Goal: Find specific page/section: Find specific page/section

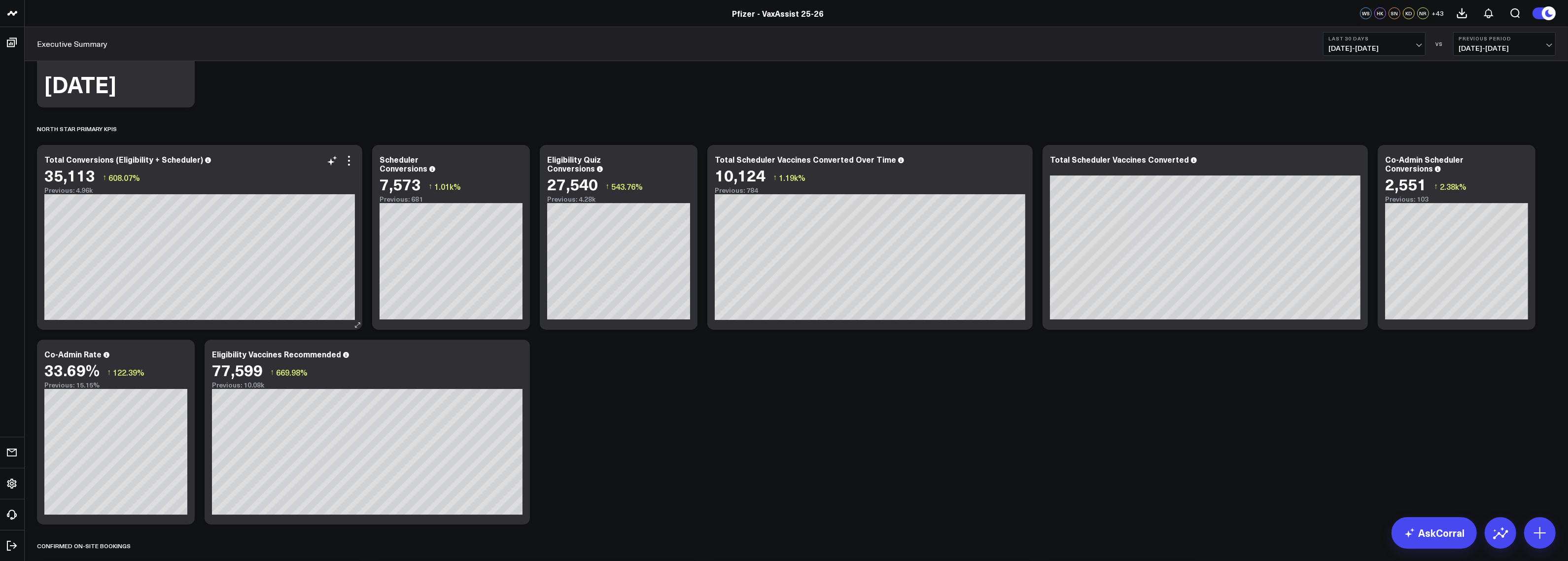
scroll to position [190, 0]
click at [350, 166] on icon at bounding box center [349, 161] width 12 height 12
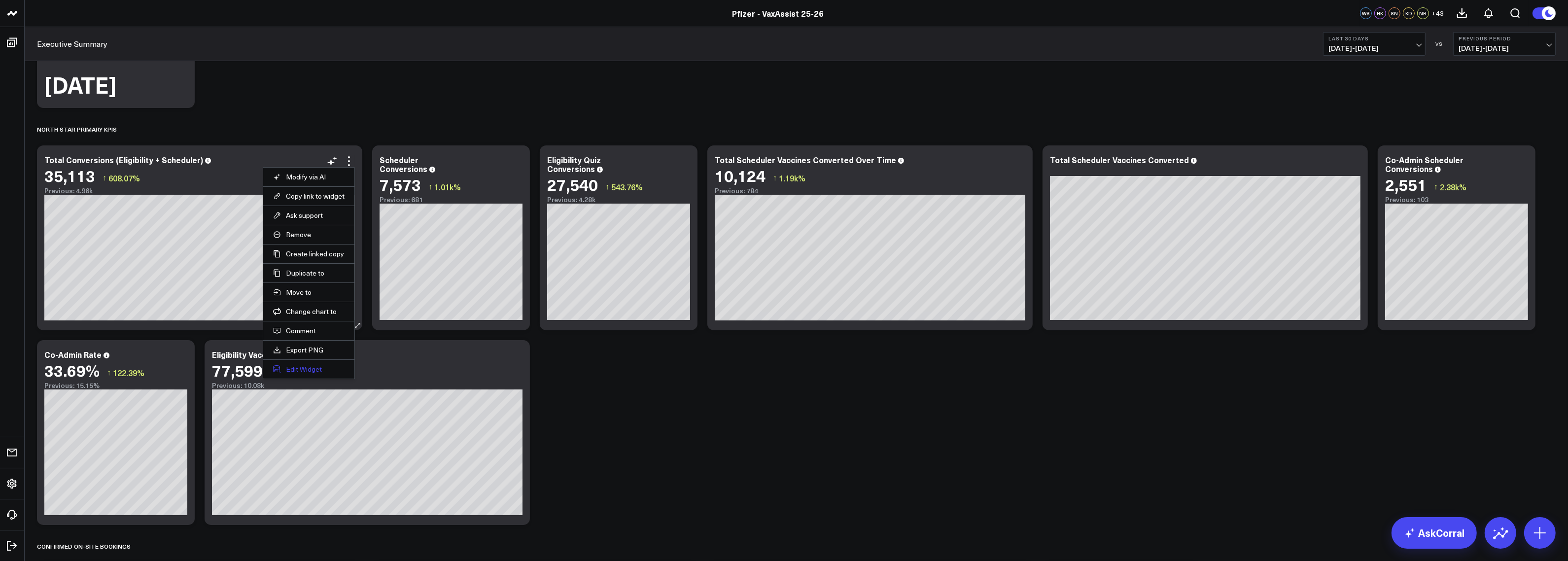
click at [320, 366] on button "Edit Widget" at bounding box center [309, 369] width 71 height 9
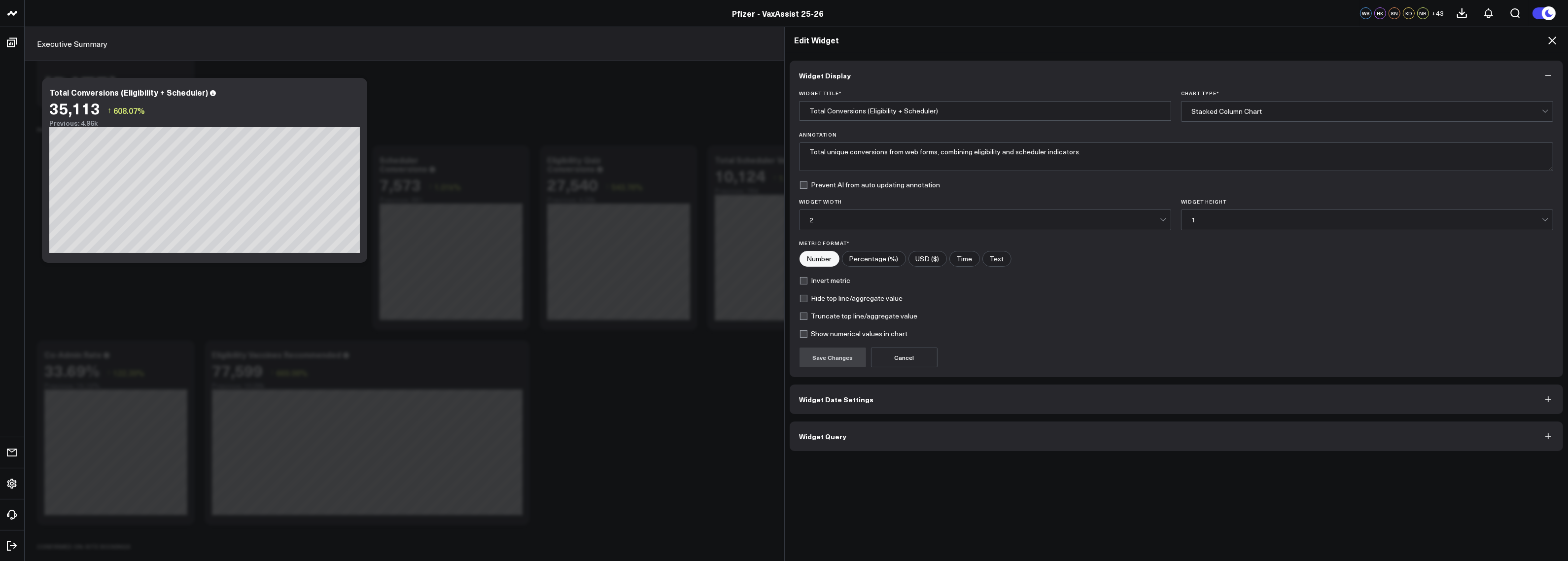
click at [1551, 38] on icon at bounding box center [1552, 40] width 12 height 12
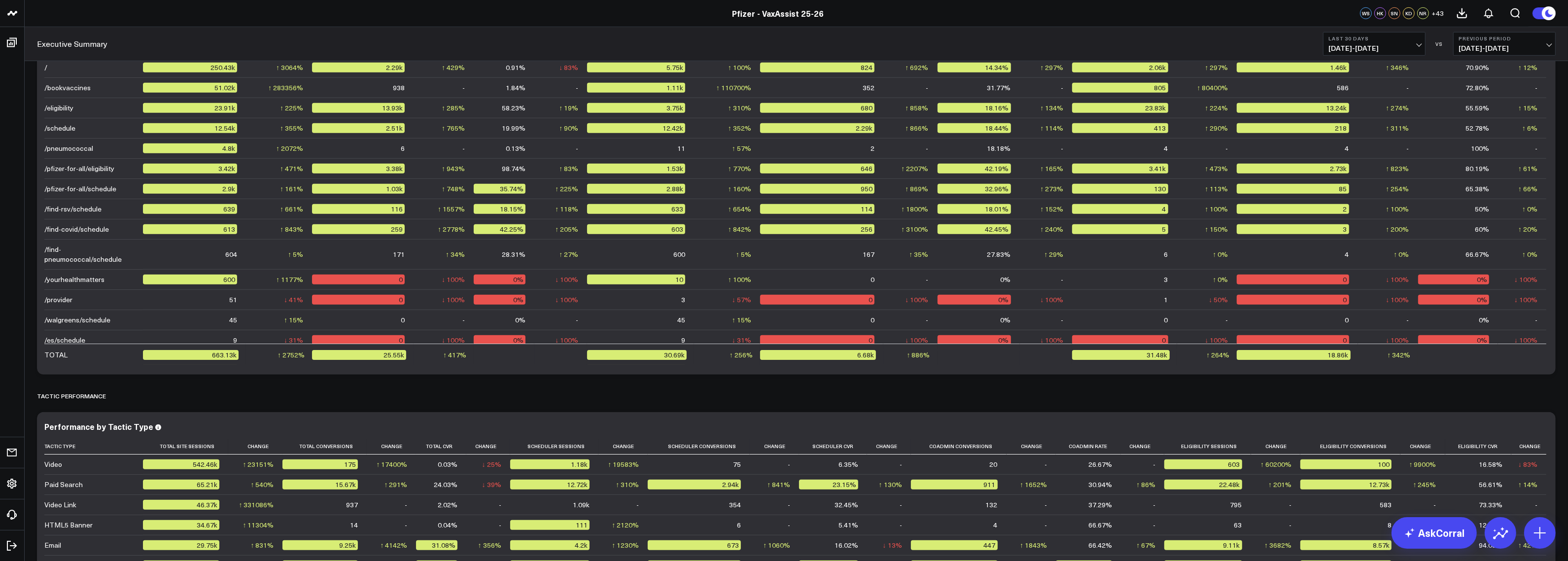
scroll to position [933, 0]
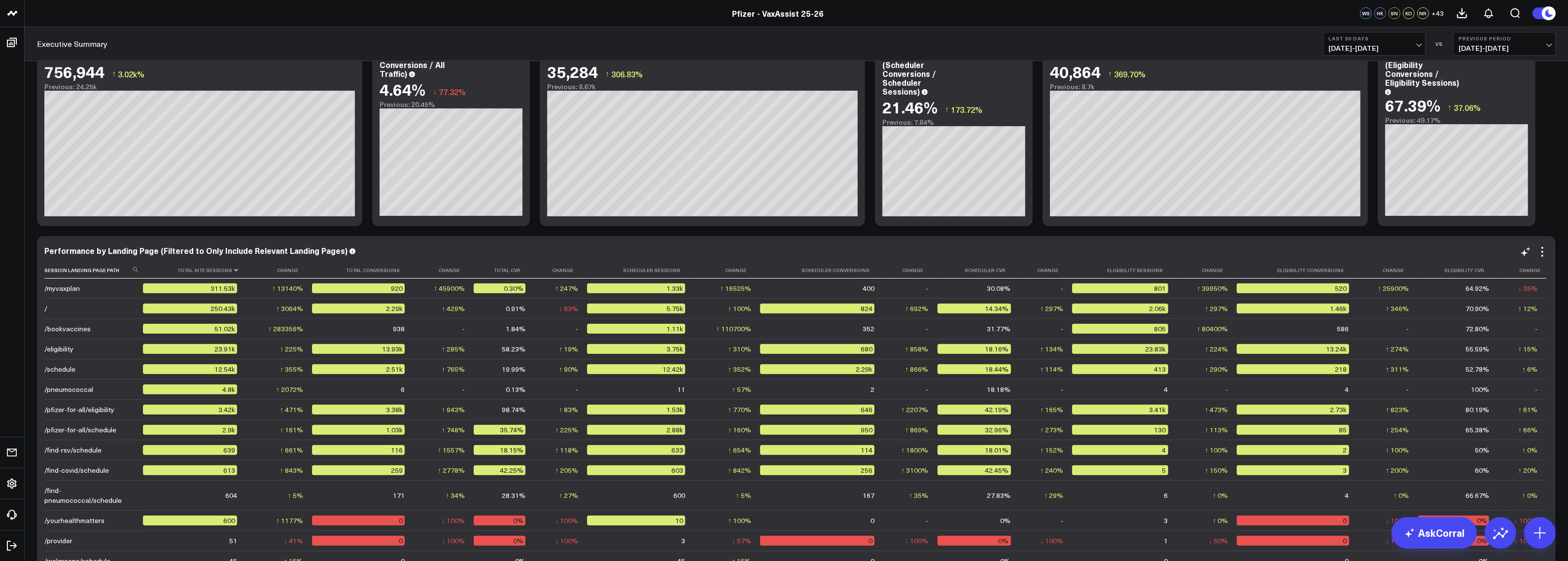
click at [234, 272] on icon at bounding box center [236, 270] width 8 height 6
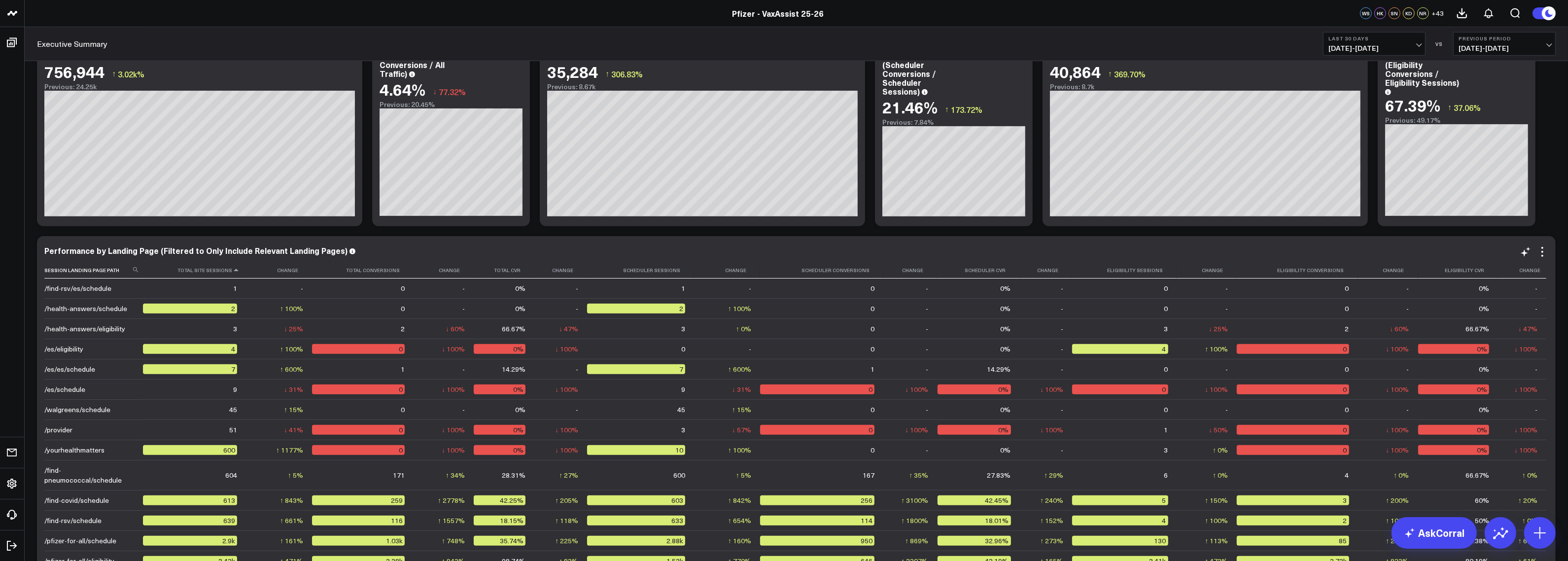
click at [233, 270] on icon at bounding box center [236, 270] width 8 height 6
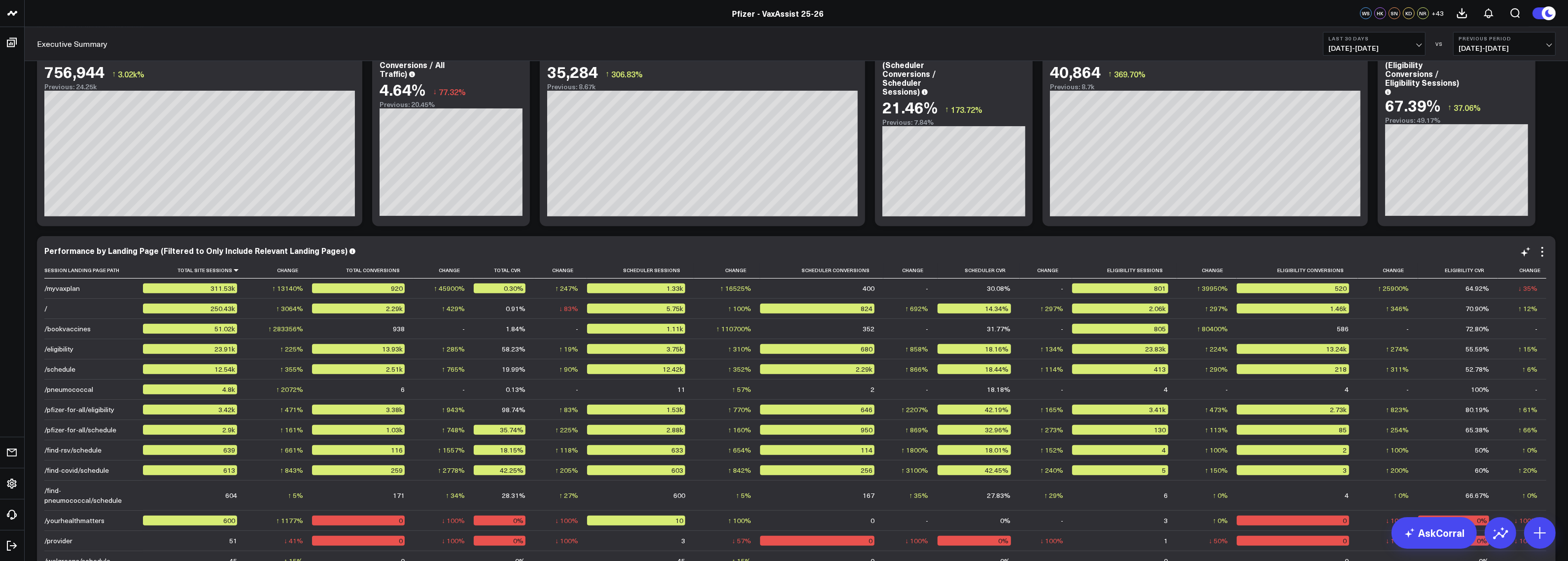
scroll to position [784, 0]
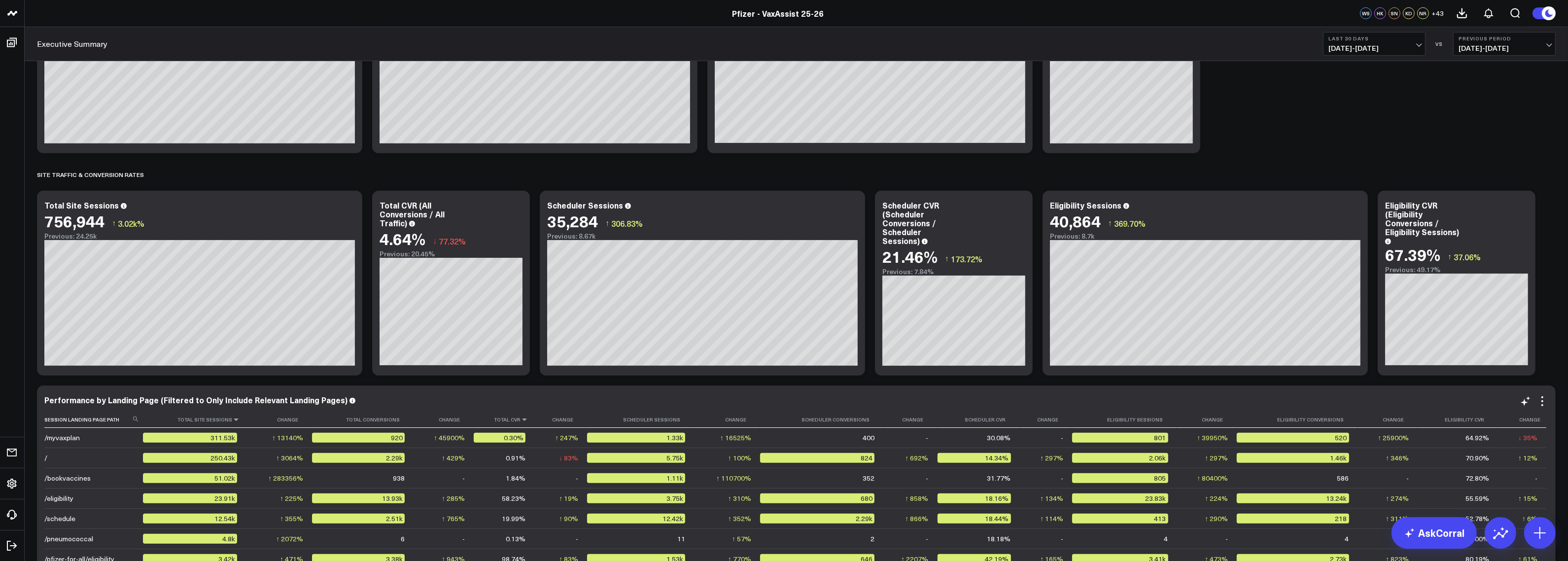
click at [522, 422] on icon at bounding box center [524, 419] width 8 height 6
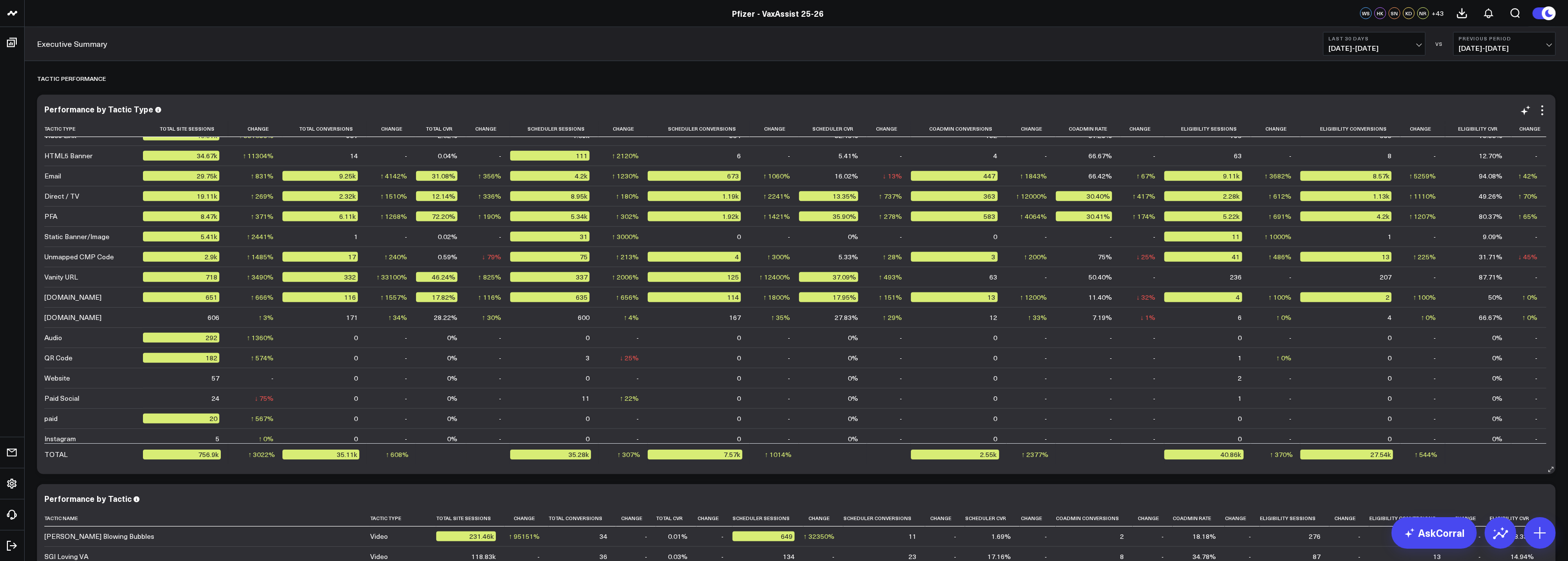
scroll to position [0, 0]
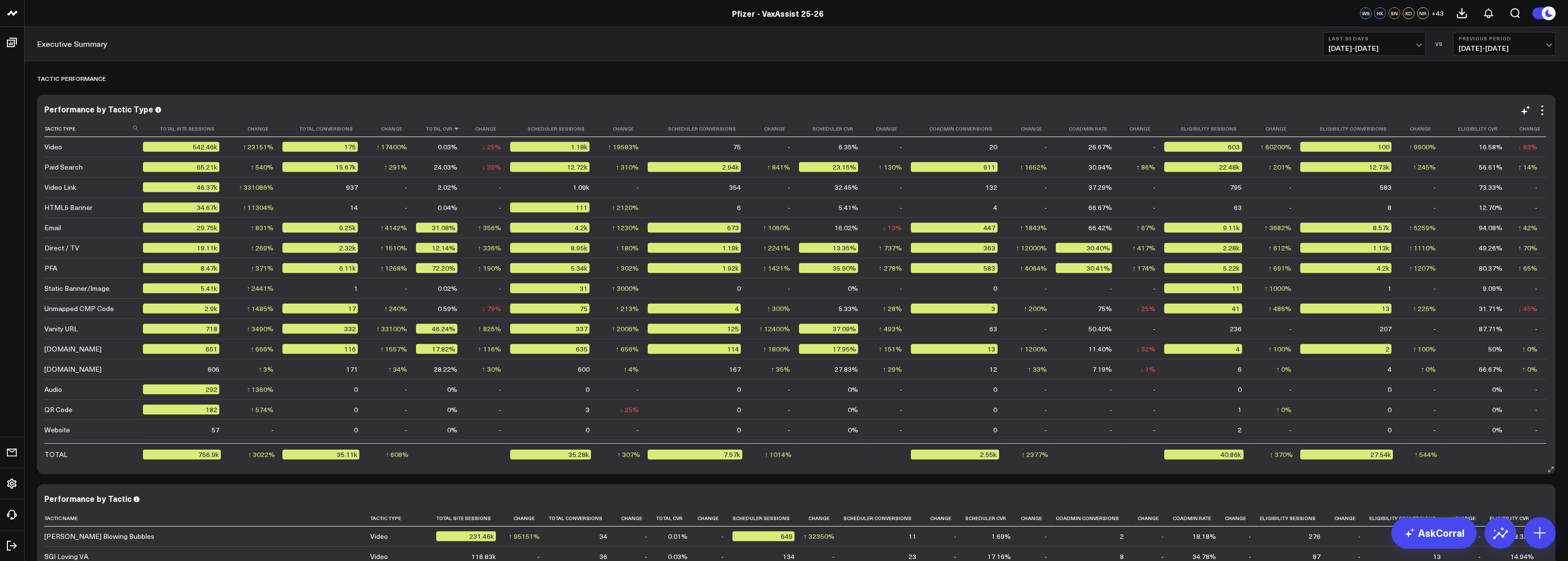
click at [457, 131] on icon at bounding box center [456, 129] width 8 height 6
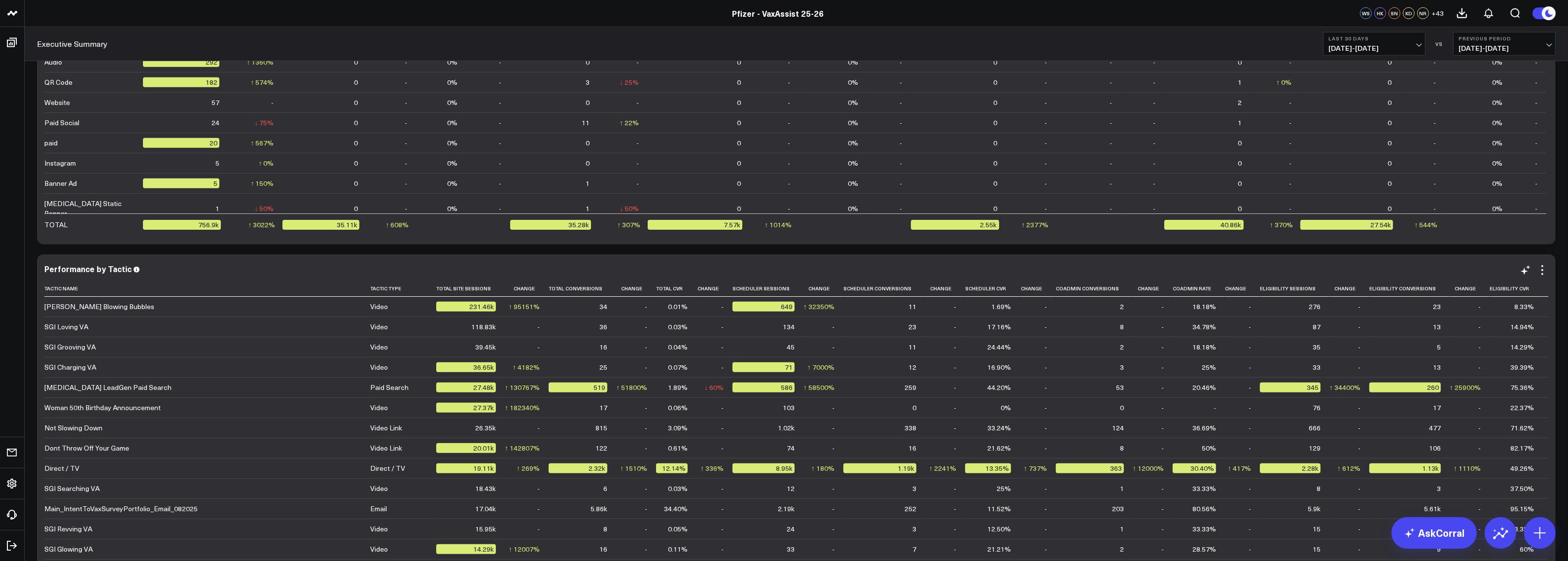
scroll to position [1750, 0]
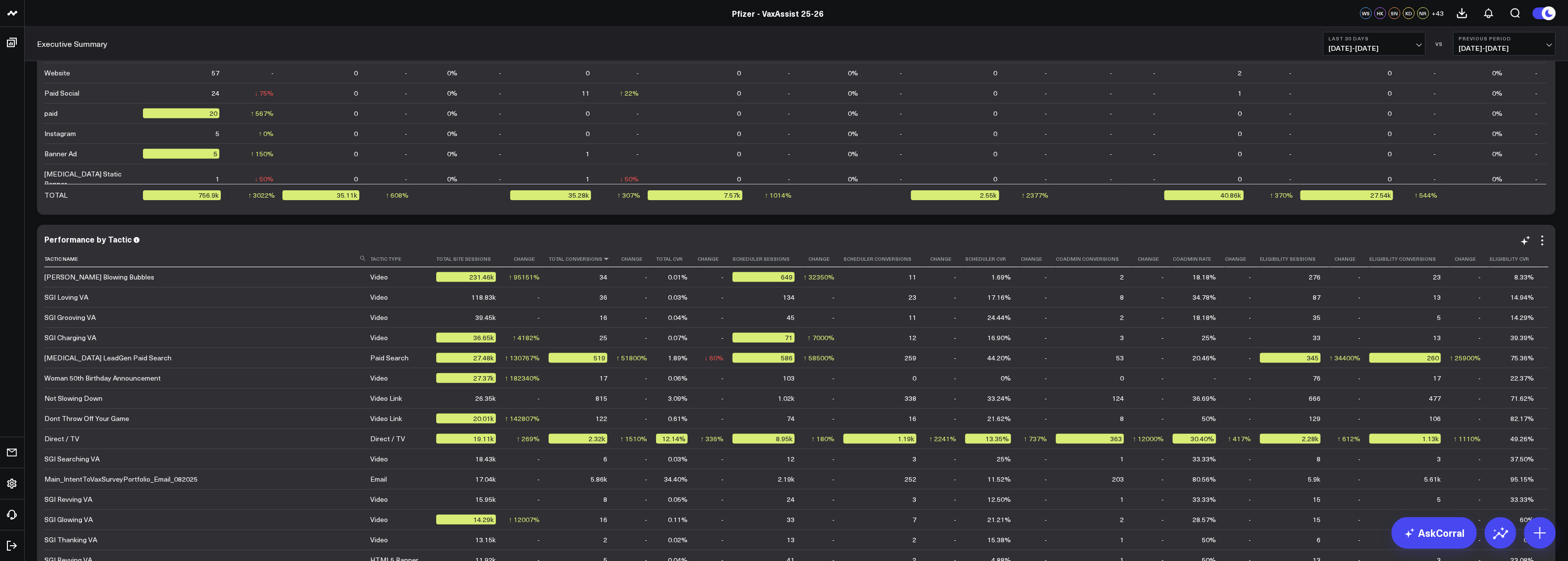
click at [603, 261] on icon at bounding box center [606, 259] width 8 height 6
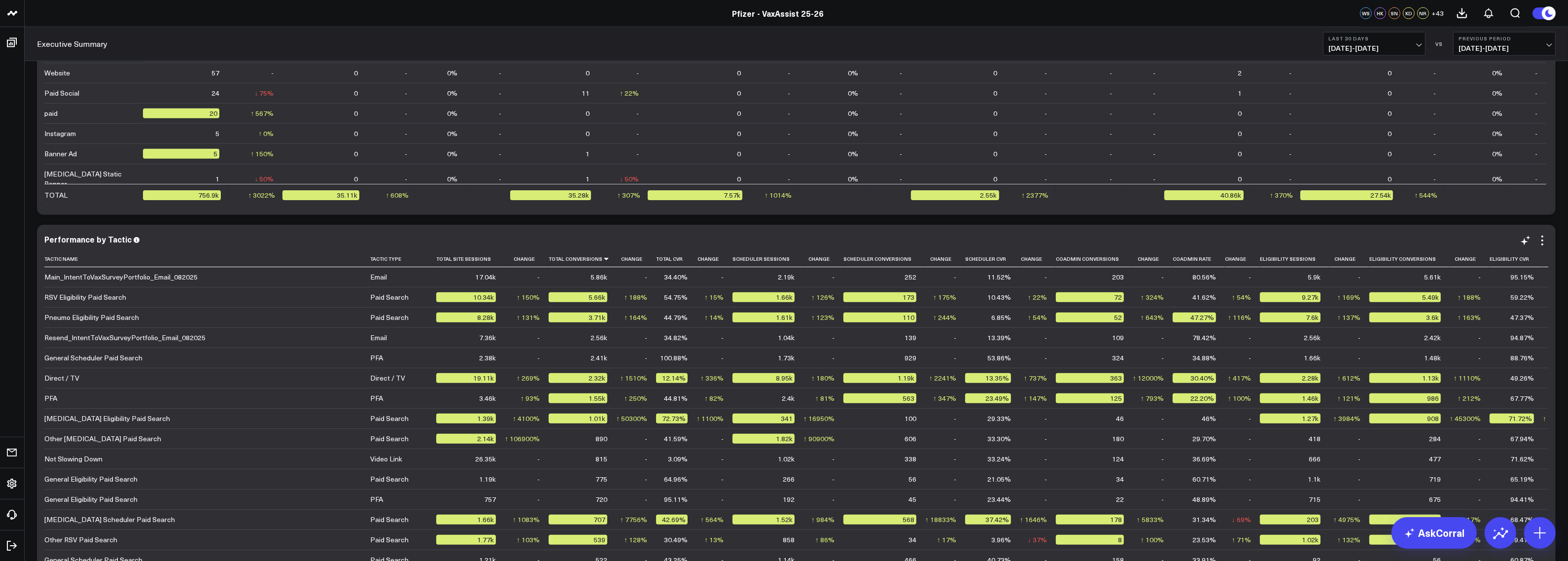
scroll to position [1711, 0]
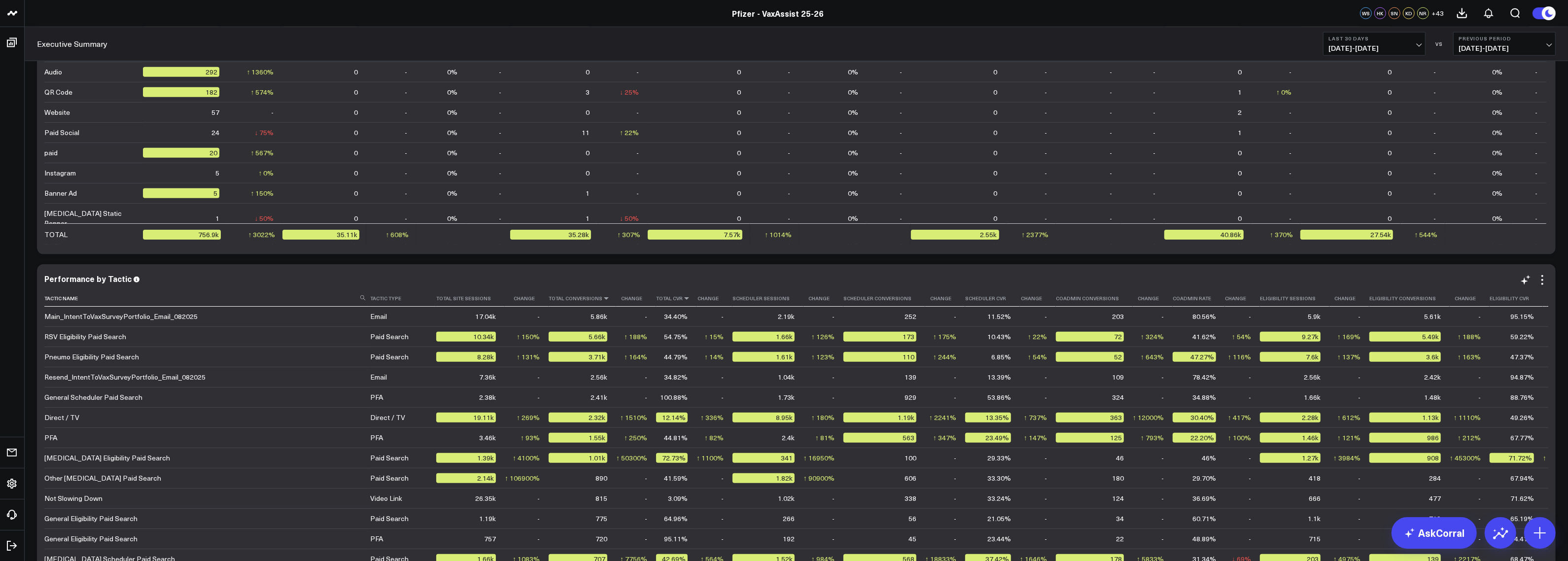
click at [683, 301] on icon at bounding box center [687, 298] width 8 height 6
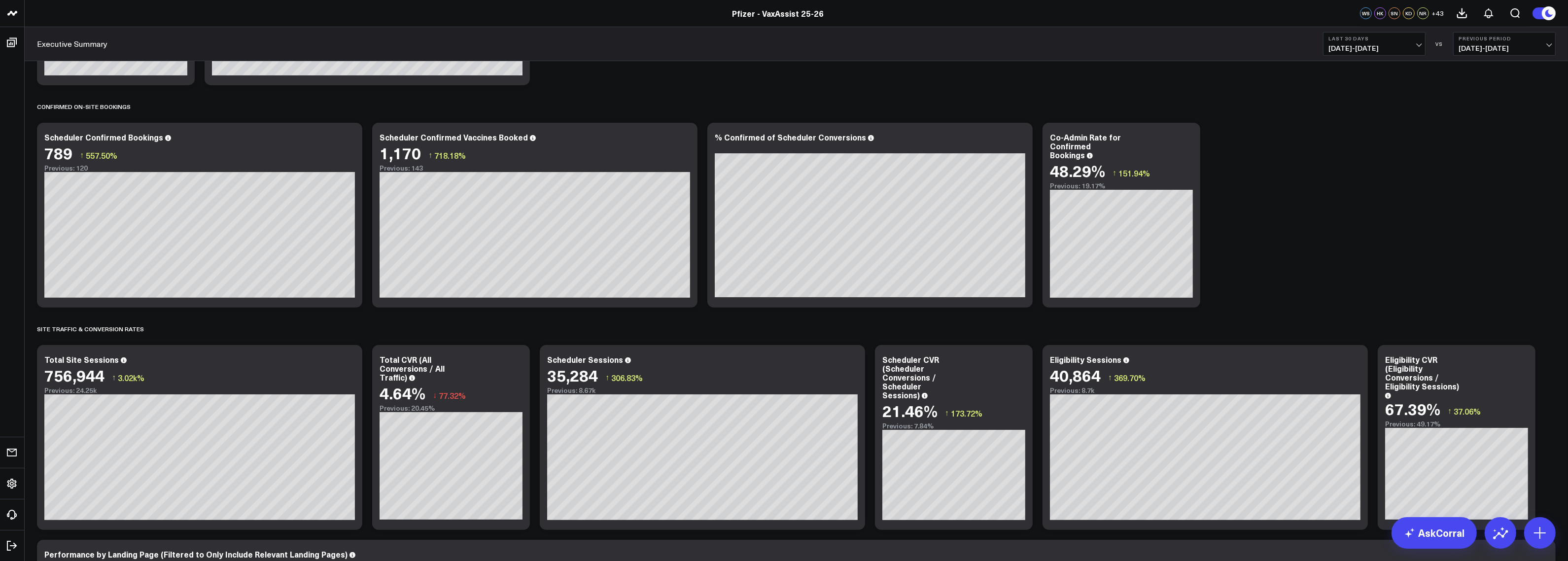
scroll to position [533, 0]
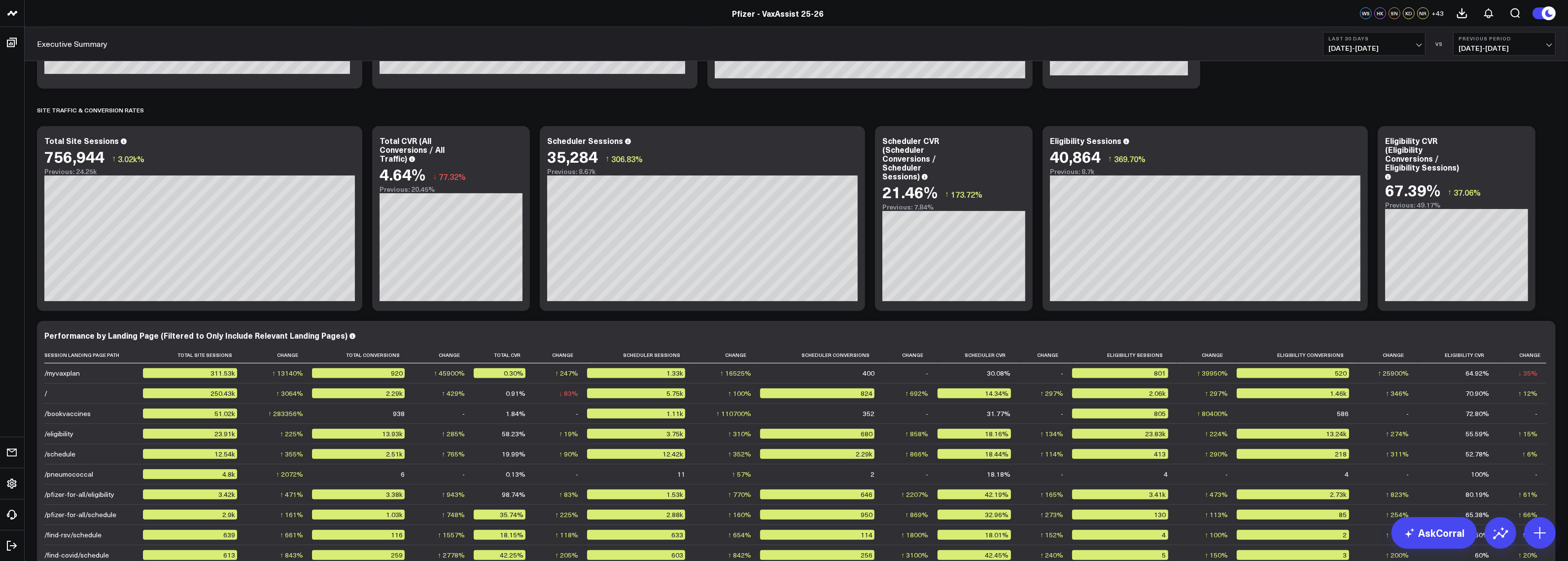
scroll to position [1656, 0]
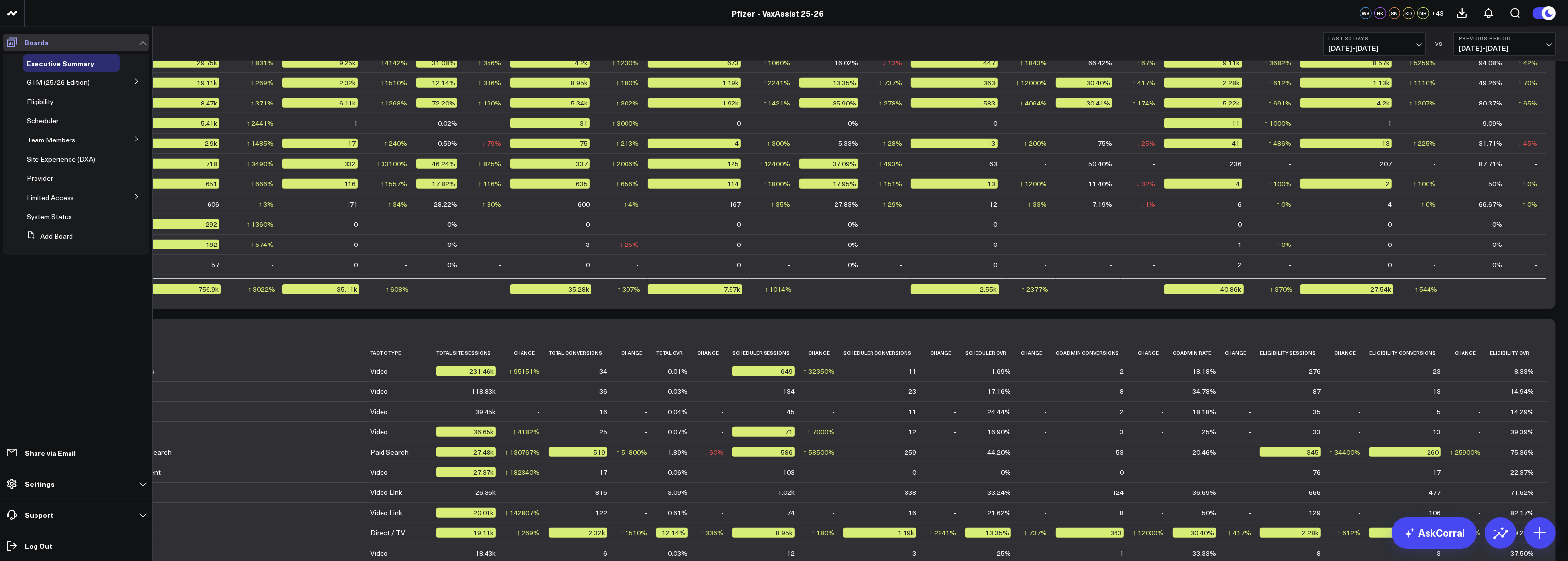
click at [139, 42] on link "Boards" at bounding box center [76, 42] width 147 height 18
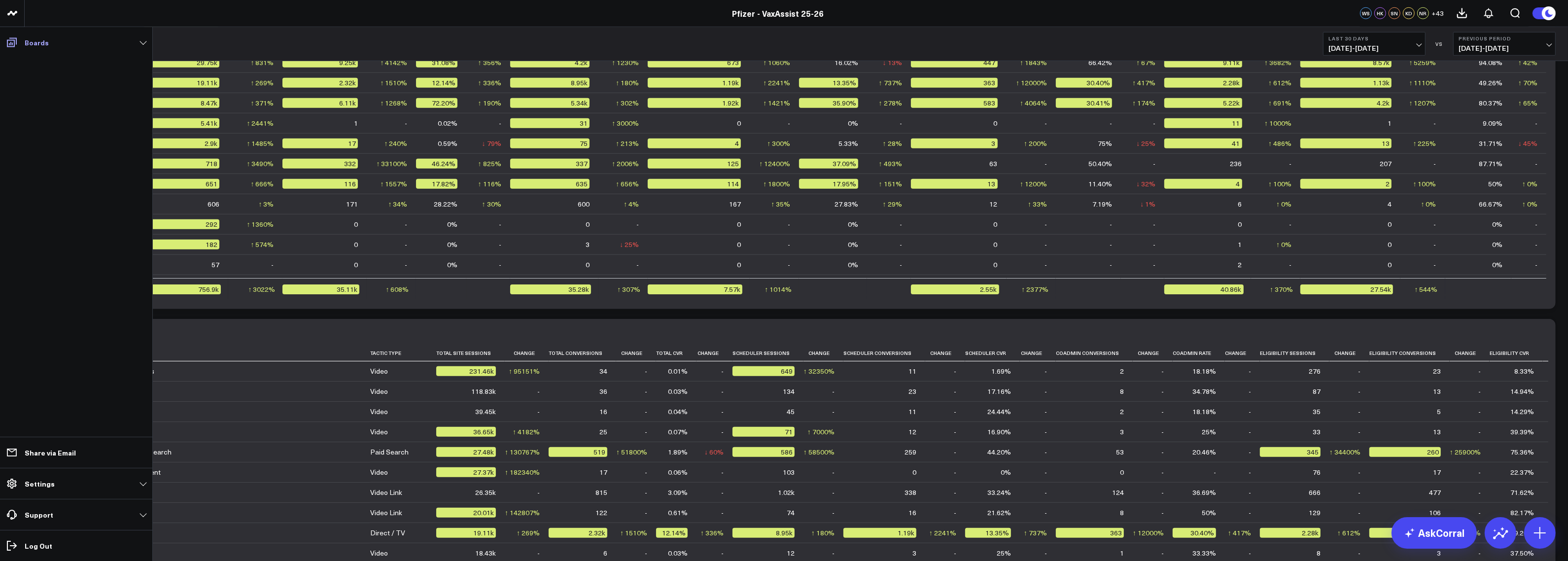
click at [139, 42] on link "Boards" at bounding box center [76, 42] width 147 height 18
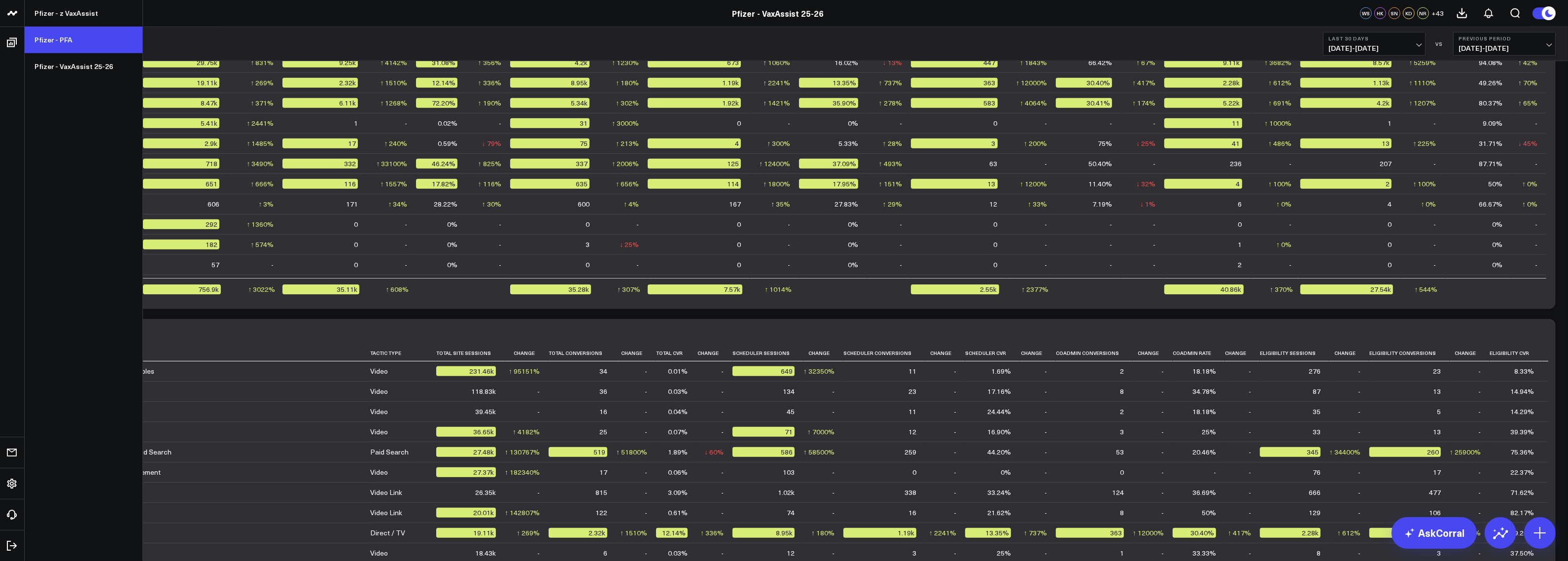
click at [50, 48] on link "Pfizer - PFA" at bounding box center [83, 40] width 118 height 27
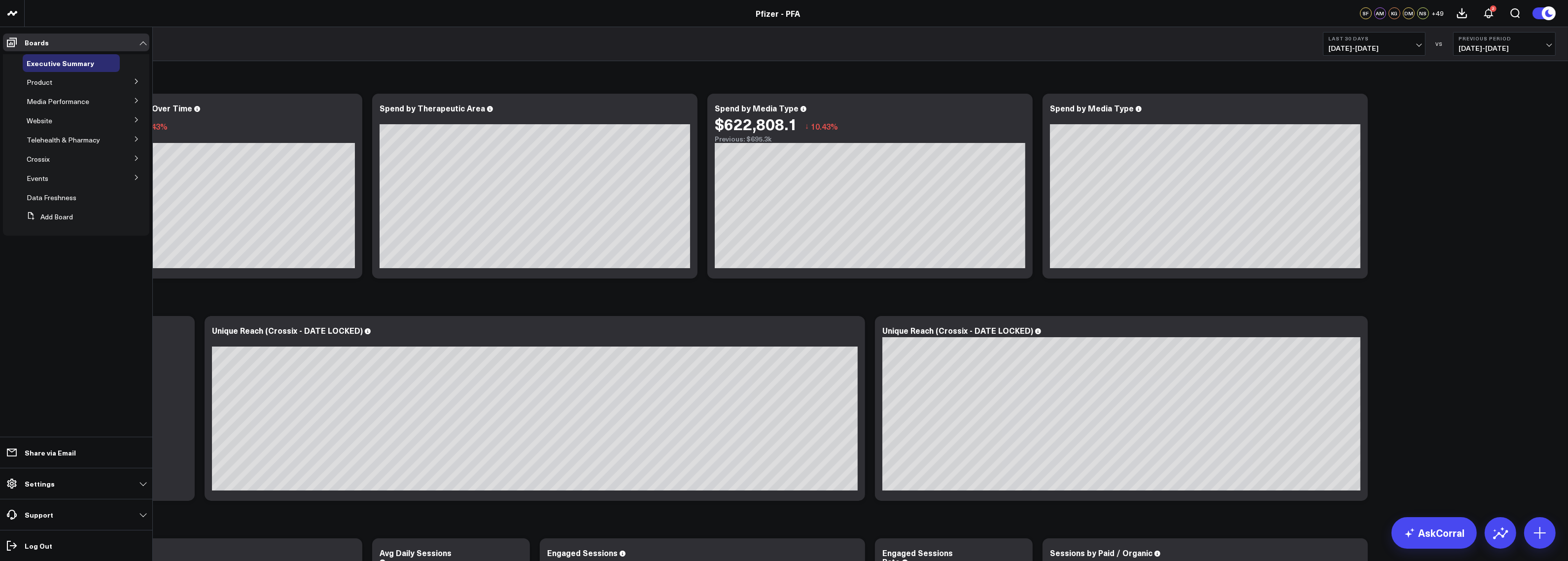
click at [136, 80] on icon at bounding box center [136, 82] width 6 height 6
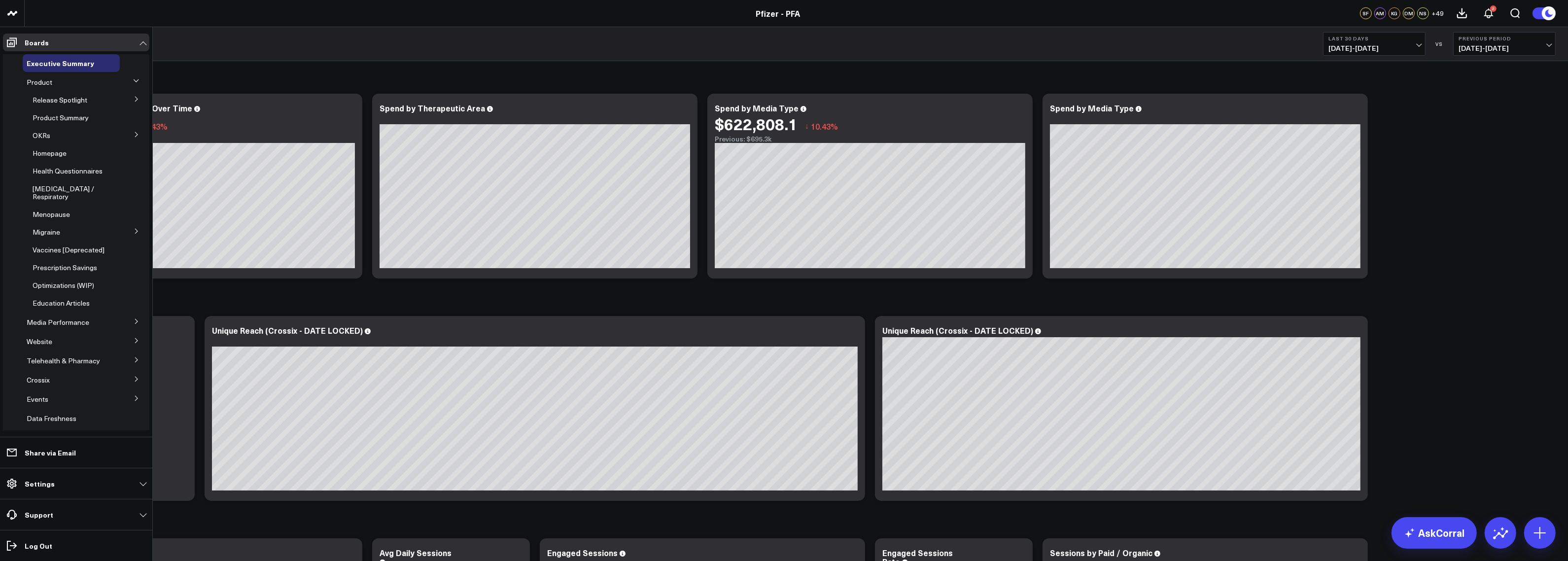
click at [133, 99] on icon at bounding box center [136, 99] width 6 height 6
click at [53, 156] on span "5.1 Vaccines" at bounding box center [58, 161] width 40 height 9
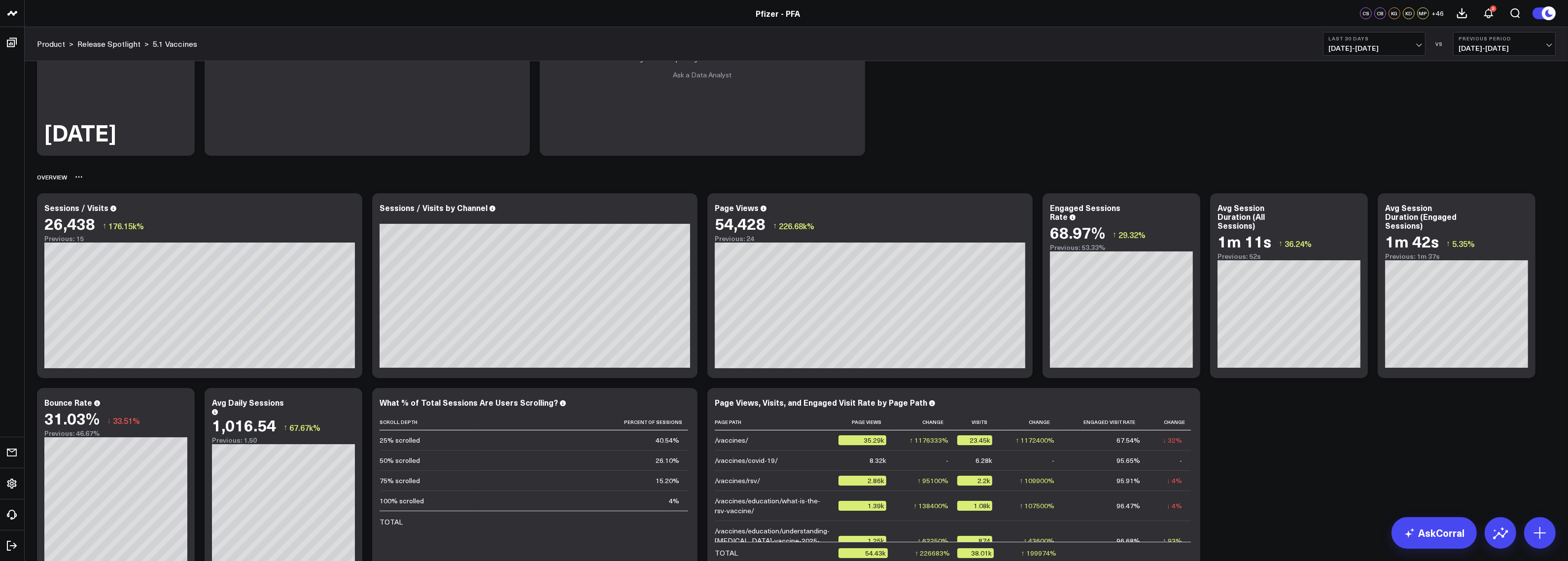
scroll to position [112, 0]
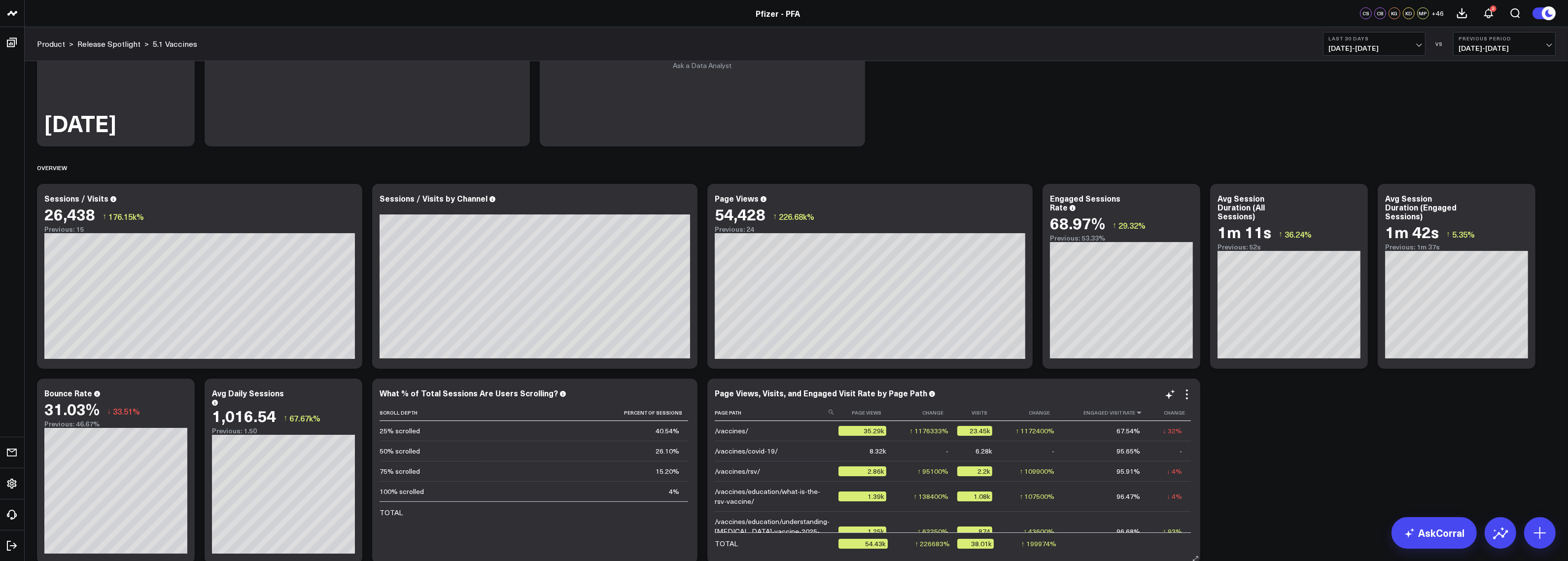
click at [1136, 416] on icon at bounding box center [1139, 413] width 8 height 6
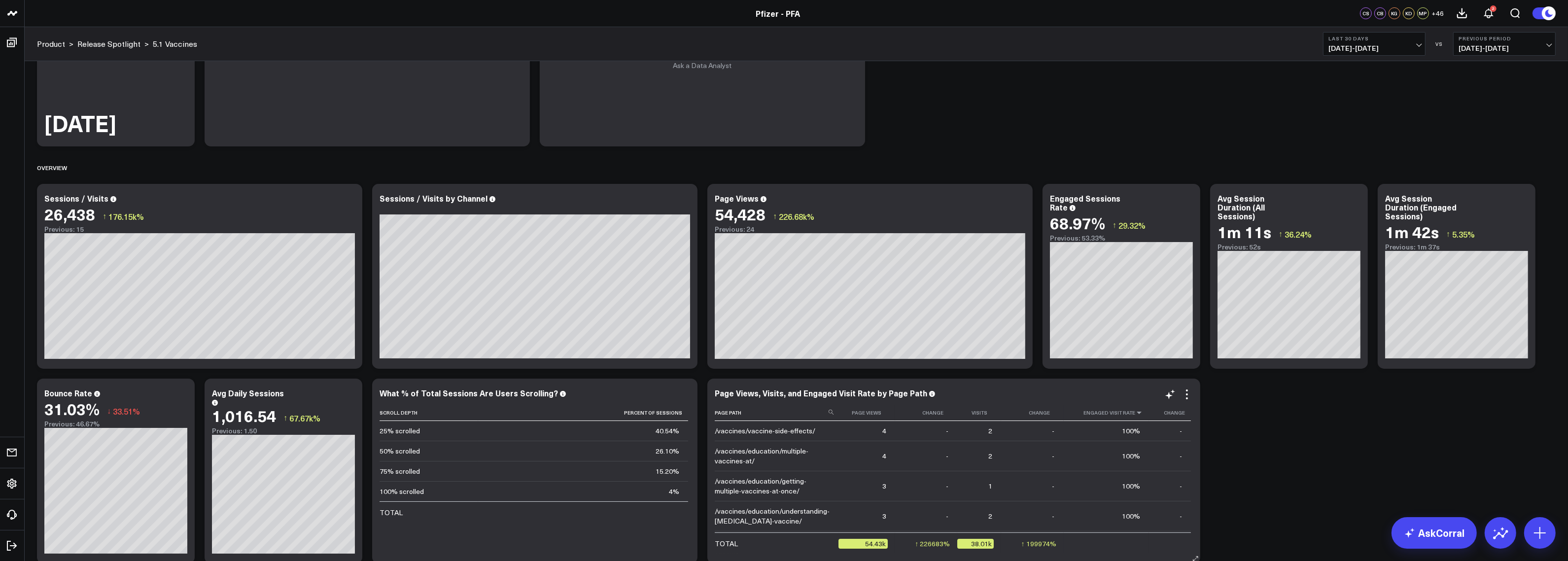
click at [1136, 416] on icon at bounding box center [1139, 413] width 8 height 6
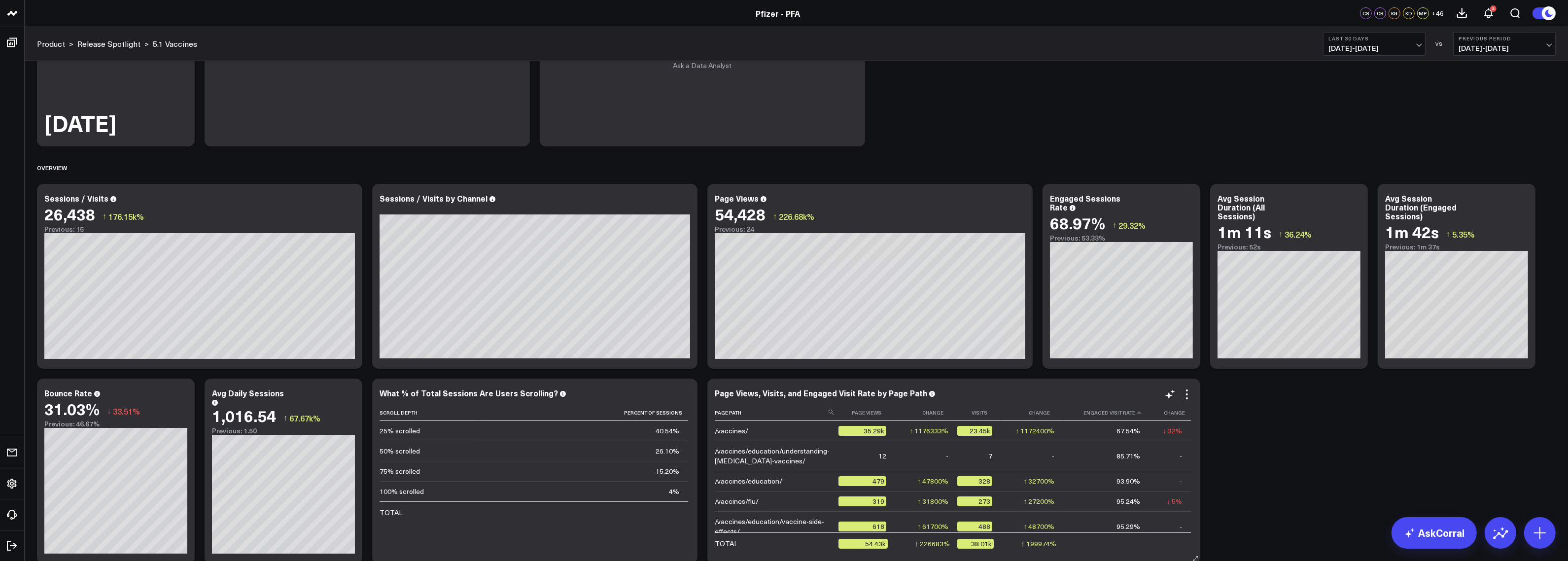
scroll to position [259, 0]
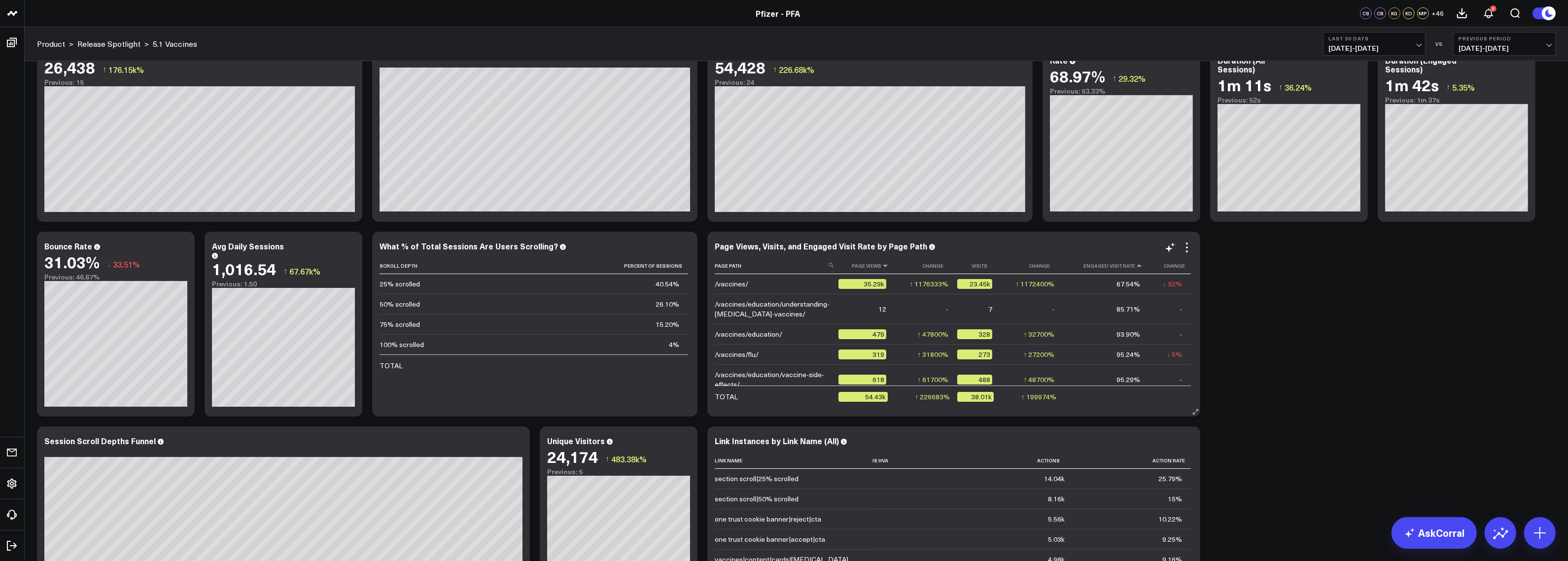
click at [883, 265] on icon at bounding box center [885, 266] width 8 height 6
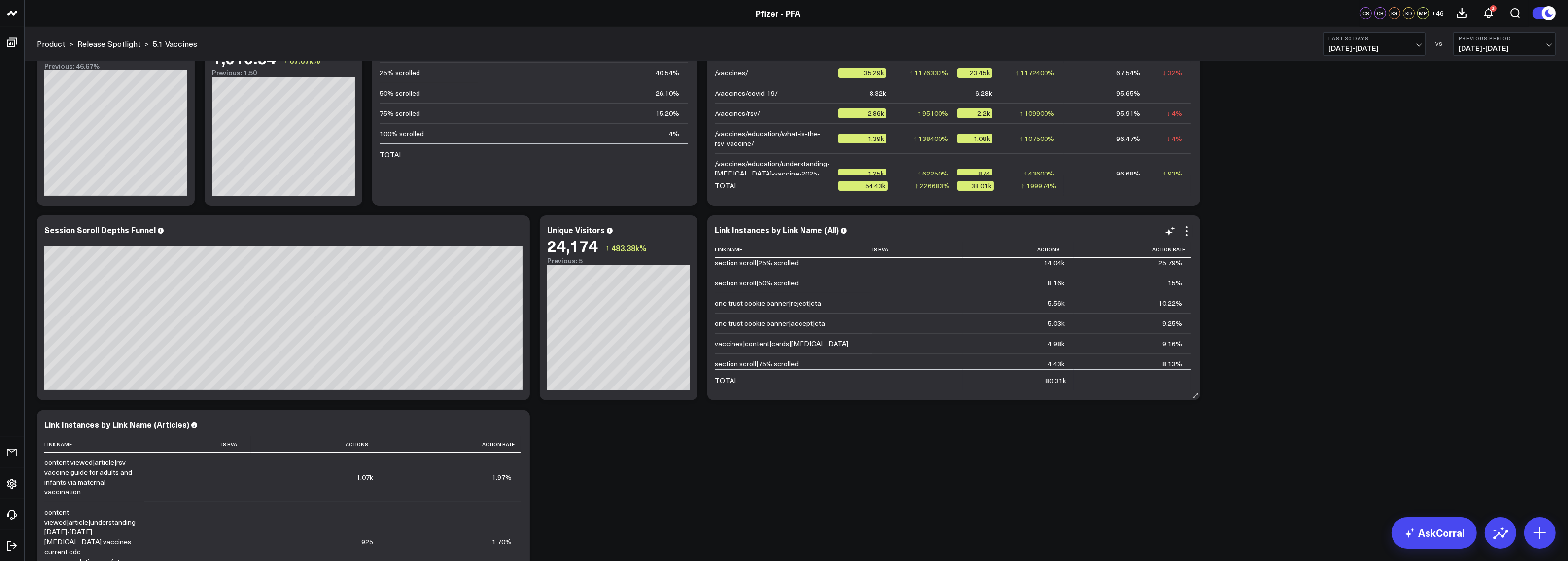
scroll to position [0, 0]
click at [1060, 251] on icon at bounding box center [1063, 249] width 8 height 6
click at [1060, 250] on icon at bounding box center [1063, 249] width 8 height 6
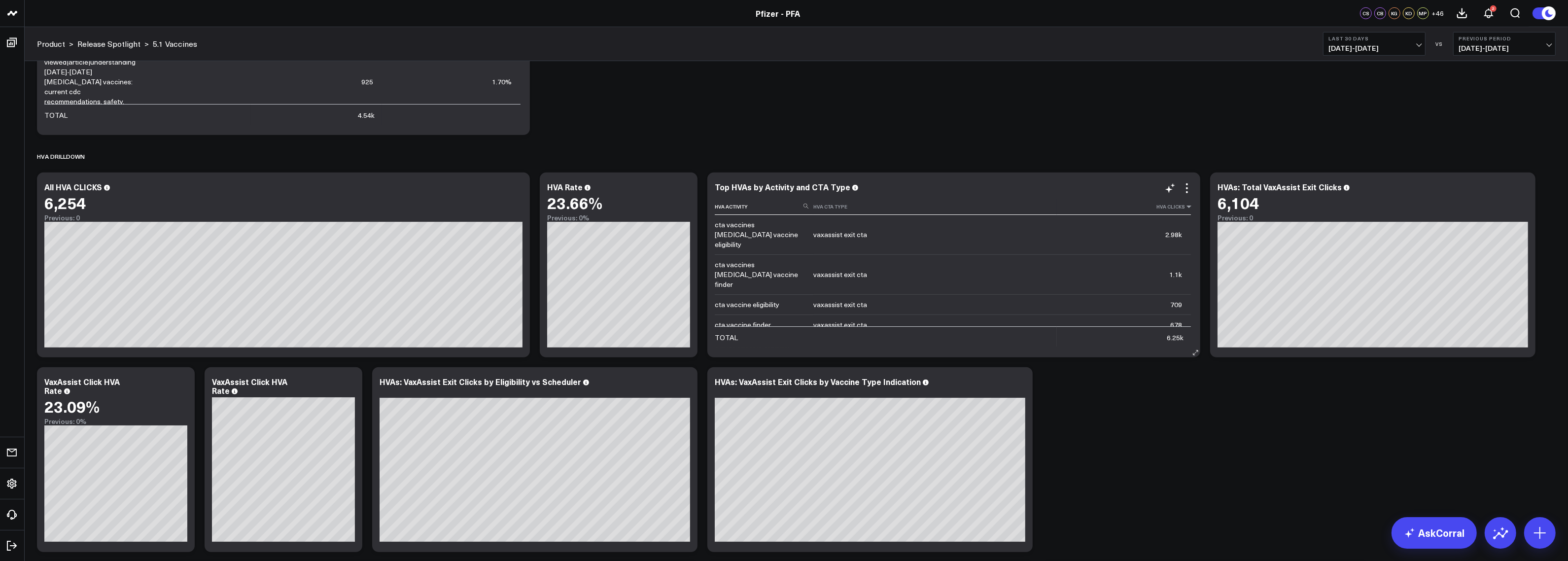
click at [1185, 206] on icon at bounding box center [1189, 206] width 8 height 6
